Goal: Find specific page/section: Find specific page/section

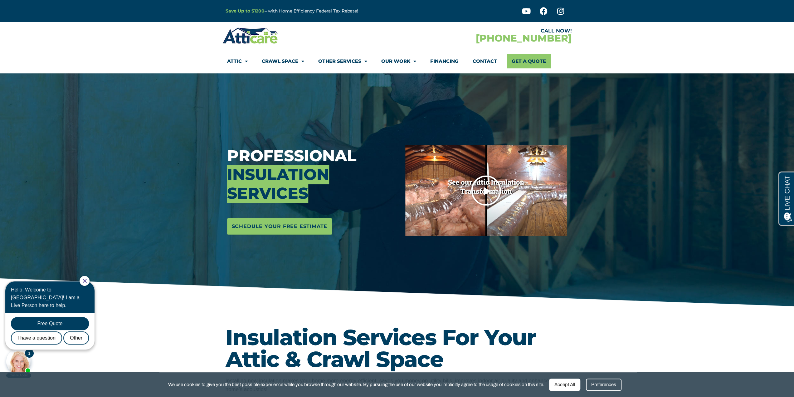
click at [481, 187] on icon "Play Video" at bounding box center [485, 190] width 31 height 31
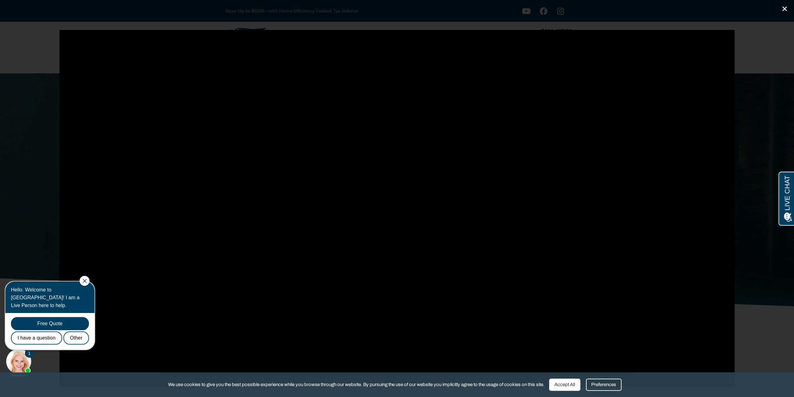
click at [785, 7] on icon "Close (Esc)" at bounding box center [785, 9] width 6 height 6
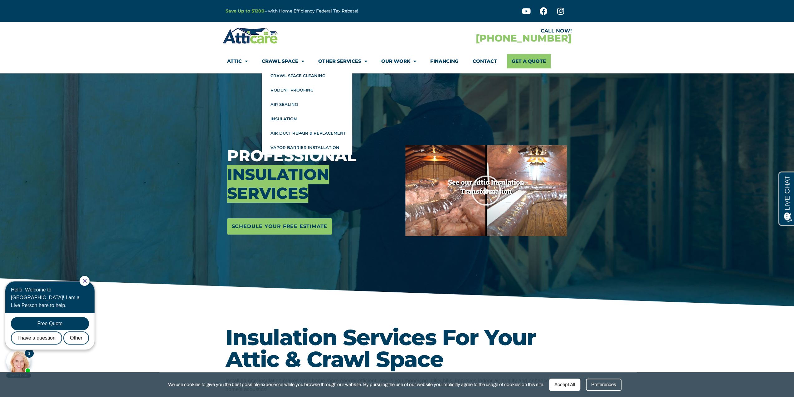
click at [284, 59] on link "Crawl Space" at bounding box center [283, 61] width 42 height 14
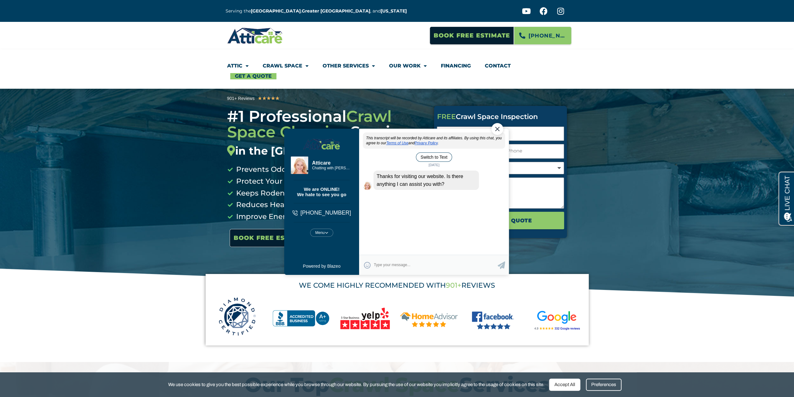
click at [500, 130] on div "Close Chat" at bounding box center [497, 129] width 12 height 12
